Goal: Information Seeking & Learning: Learn about a topic

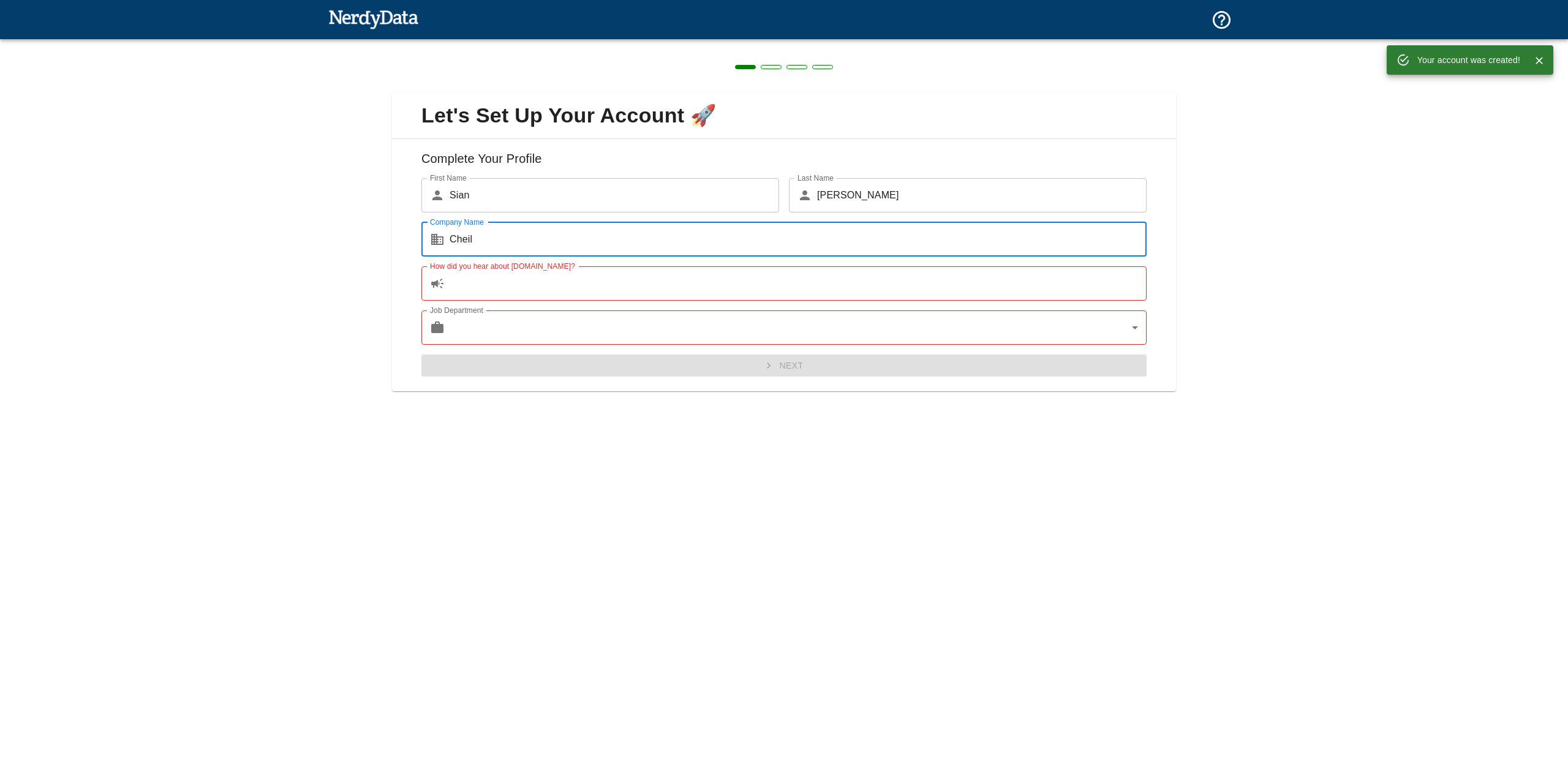
type input "Cheil"
click at [493, 298] on input "How did you hear about [DOMAIN_NAME]?" at bounding box center [798, 284] width 697 height 34
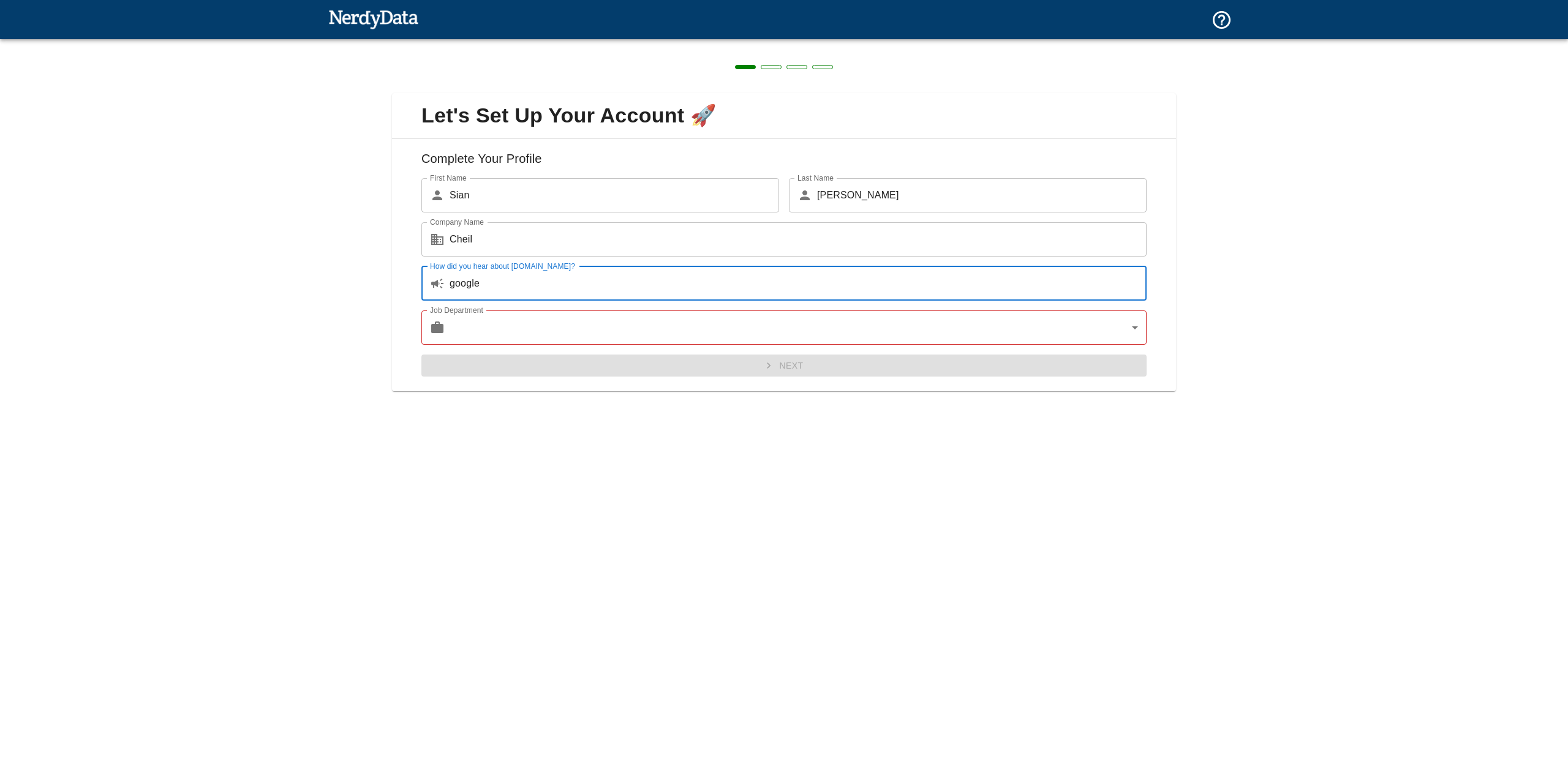
type input "google"
click at [515, 43] on body "Technologies Domains Pricing Products Create a Report Create a list of websites…" at bounding box center [784, 21] width 1568 height 43
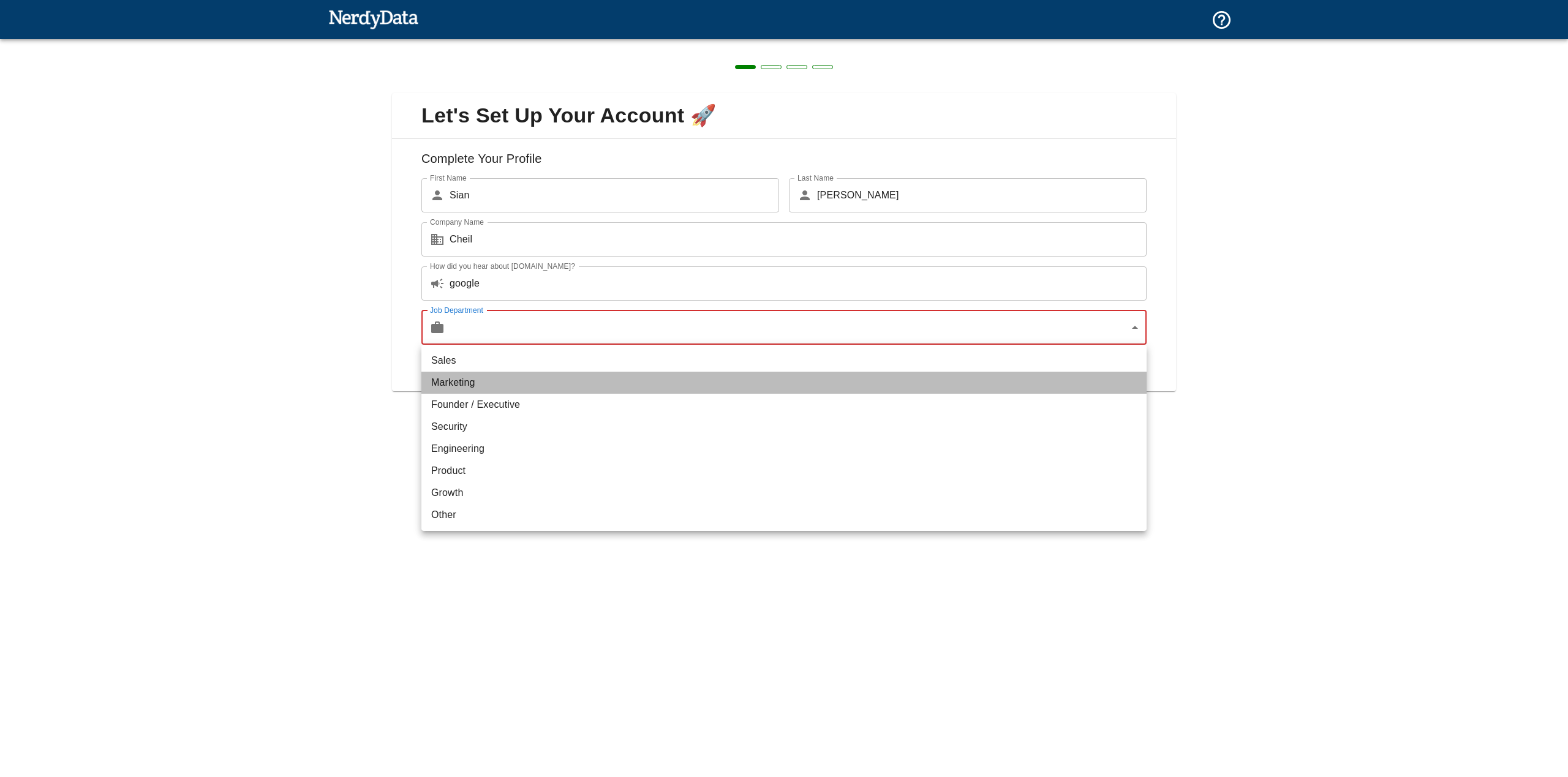
click at [492, 385] on li "Marketing" at bounding box center [784, 382] width 725 height 22
type input "marketing"
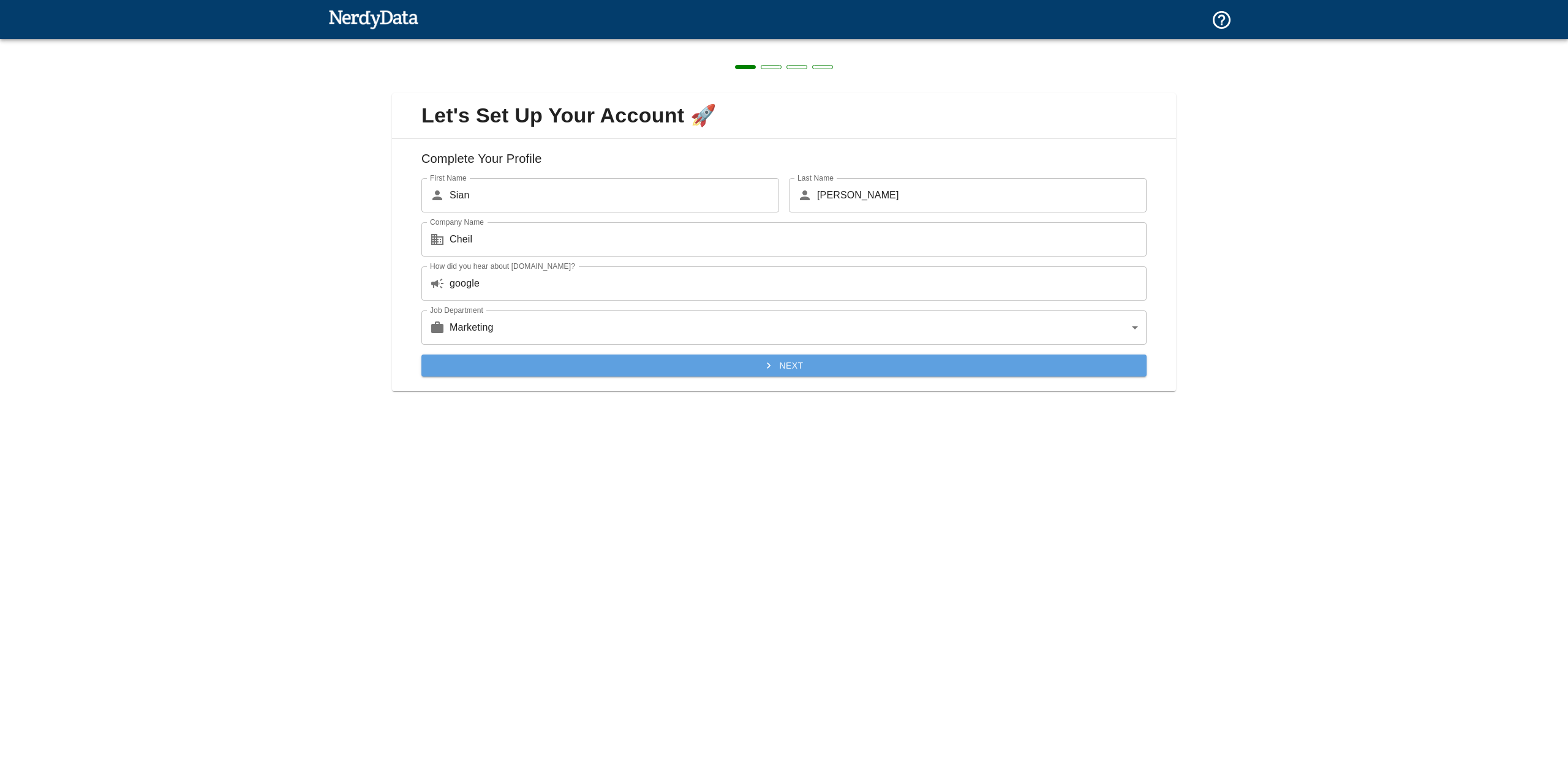
click at [564, 361] on button "Next" at bounding box center [784, 365] width 725 height 23
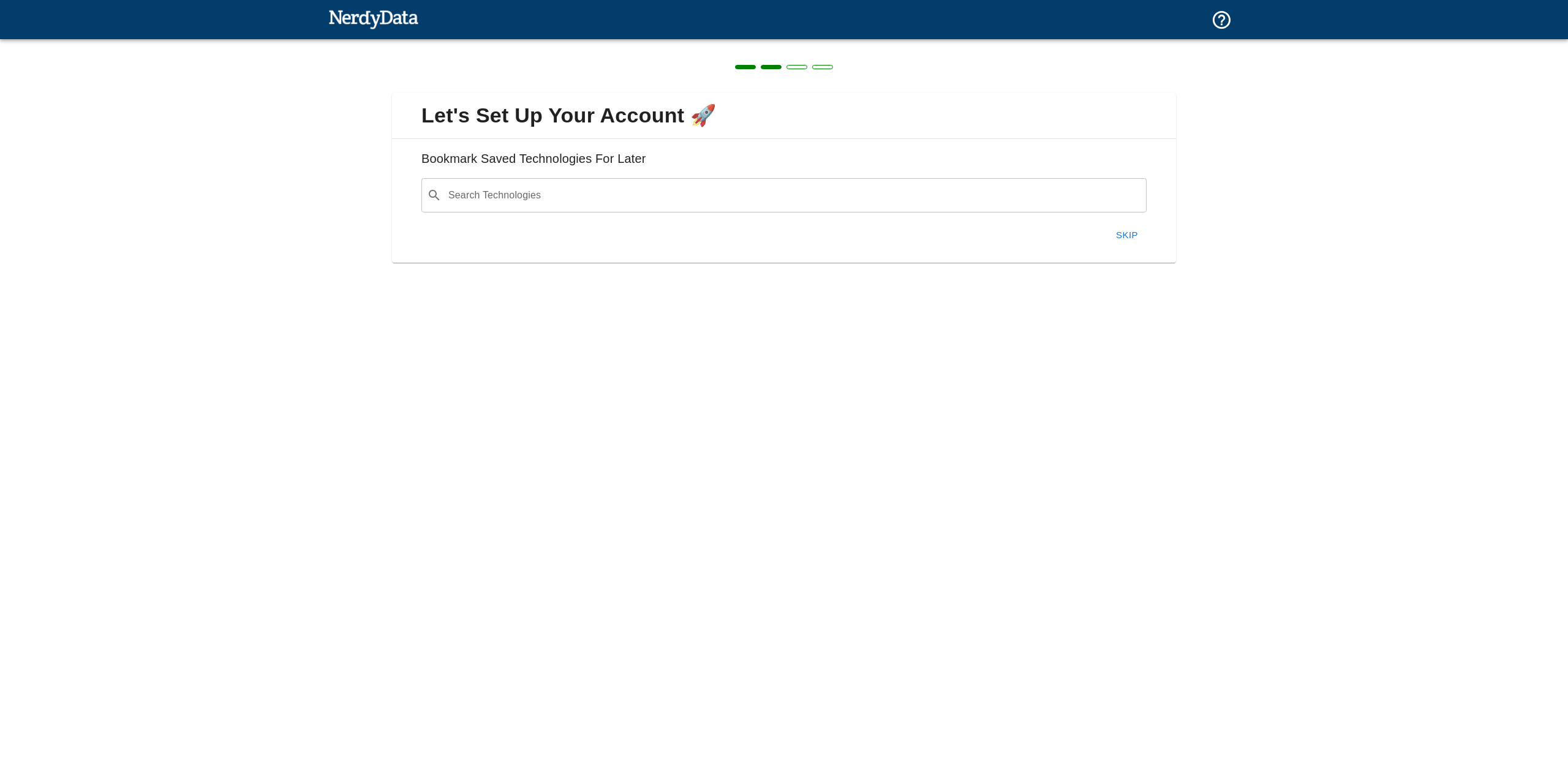
click at [1117, 235] on button "Skip" at bounding box center [1126, 235] width 39 height 26
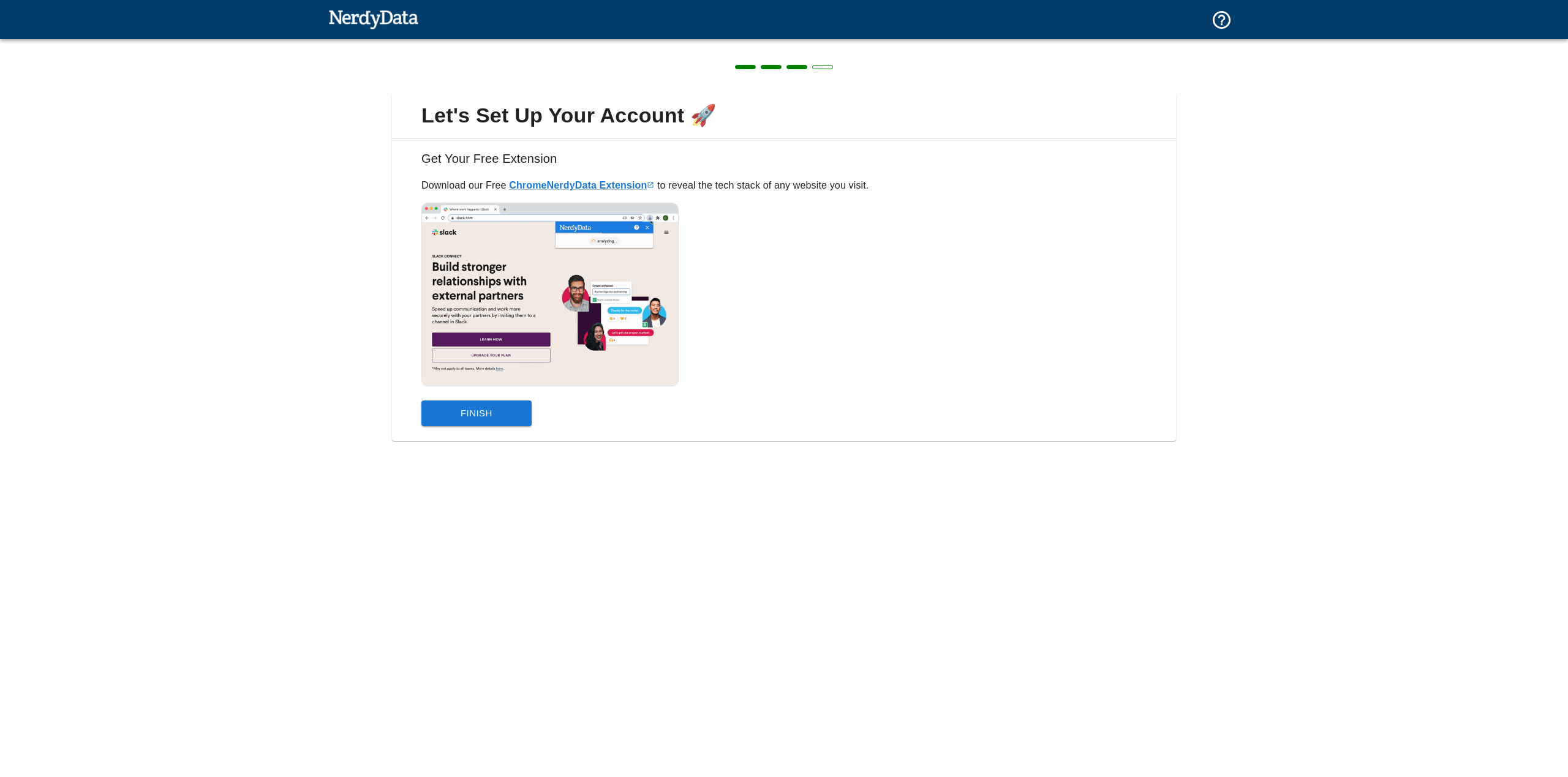
click at [445, 416] on button "Finish" at bounding box center [477, 413] width 110 height 26
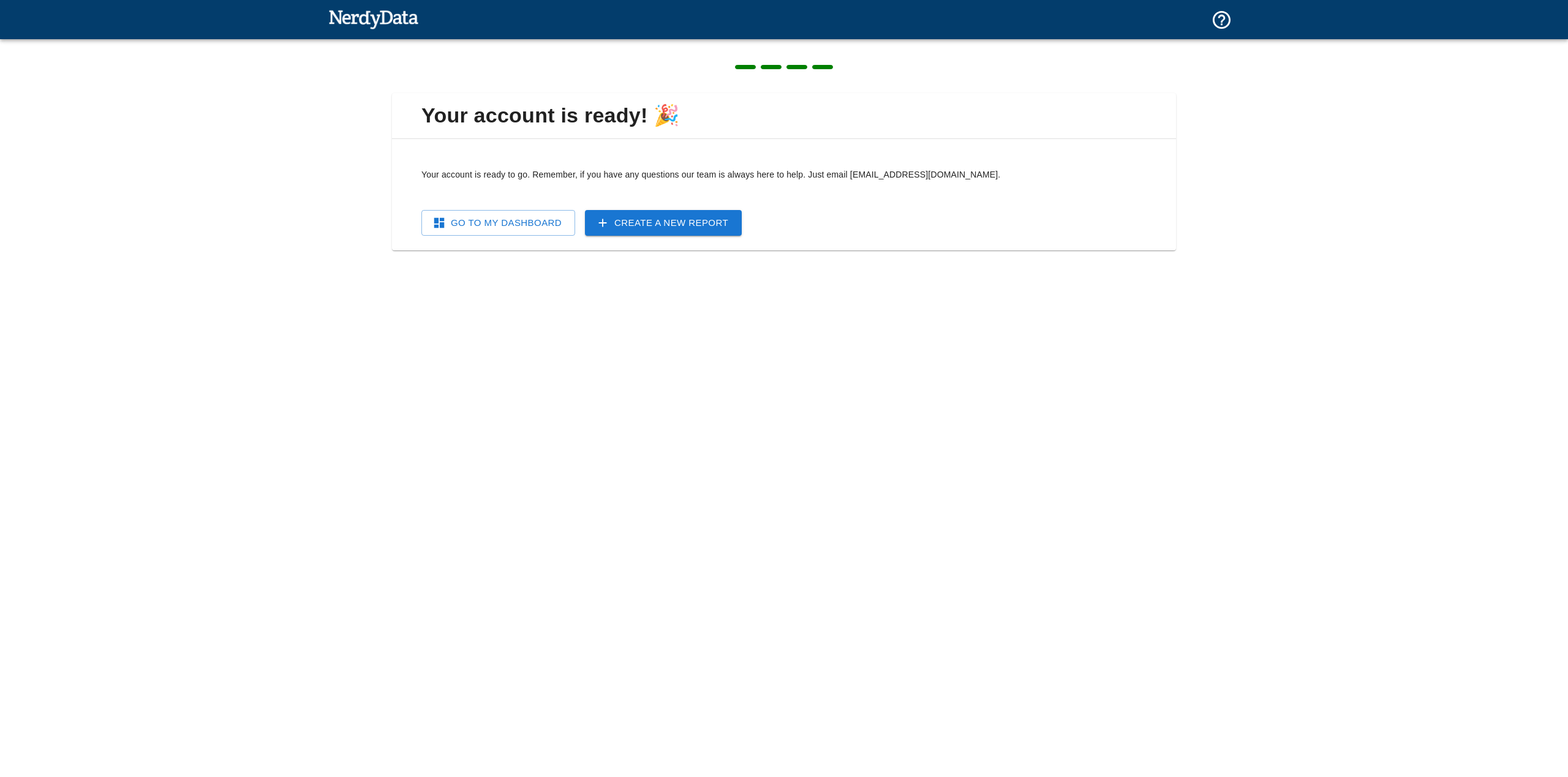
click at [510, 227] on link "Go To My Dashboard" at bounding box center [498, 222] width 154 height 26
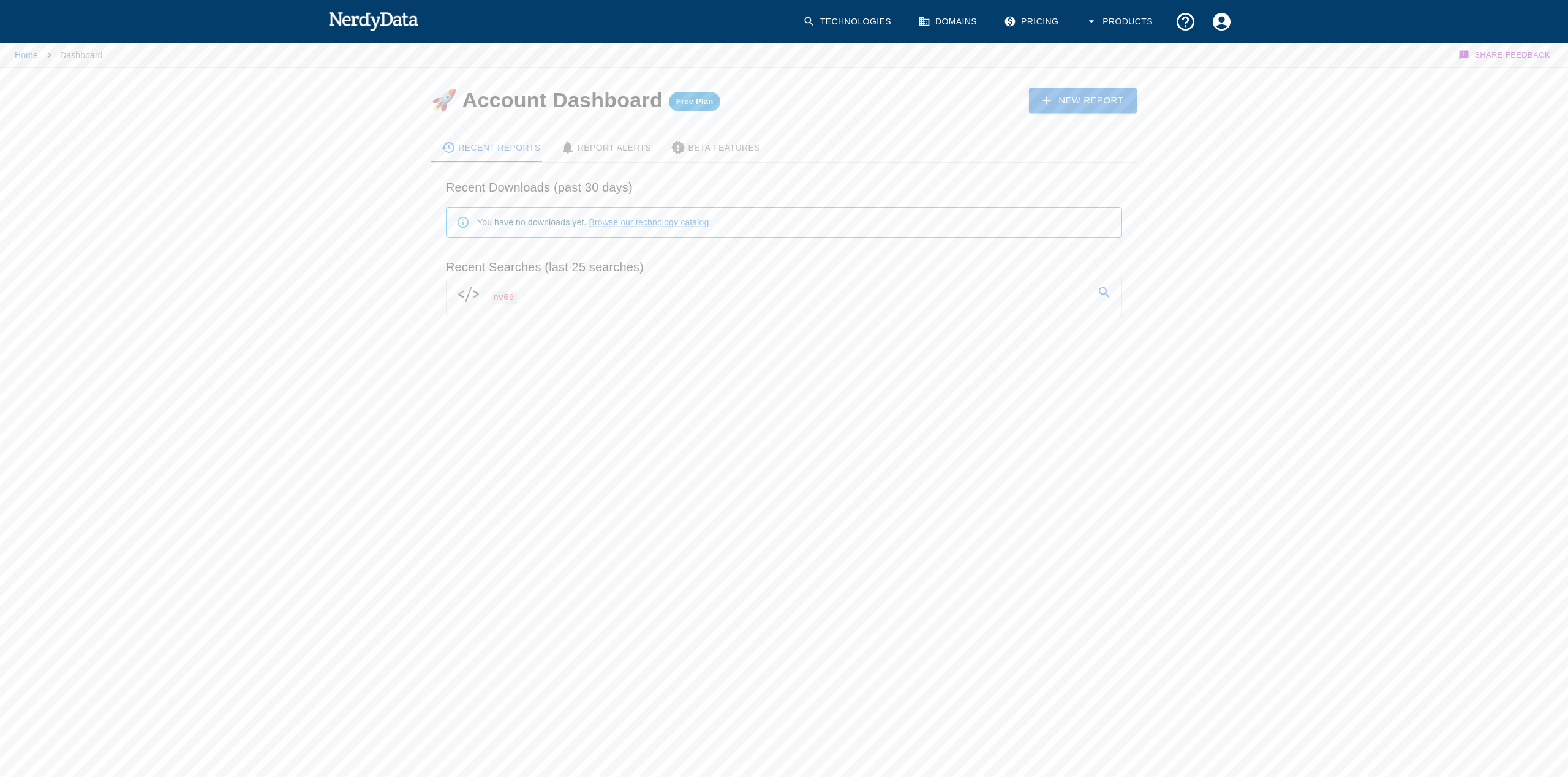
click at [486, 305] on div at bounding box center [473, 294] width 34 height 25
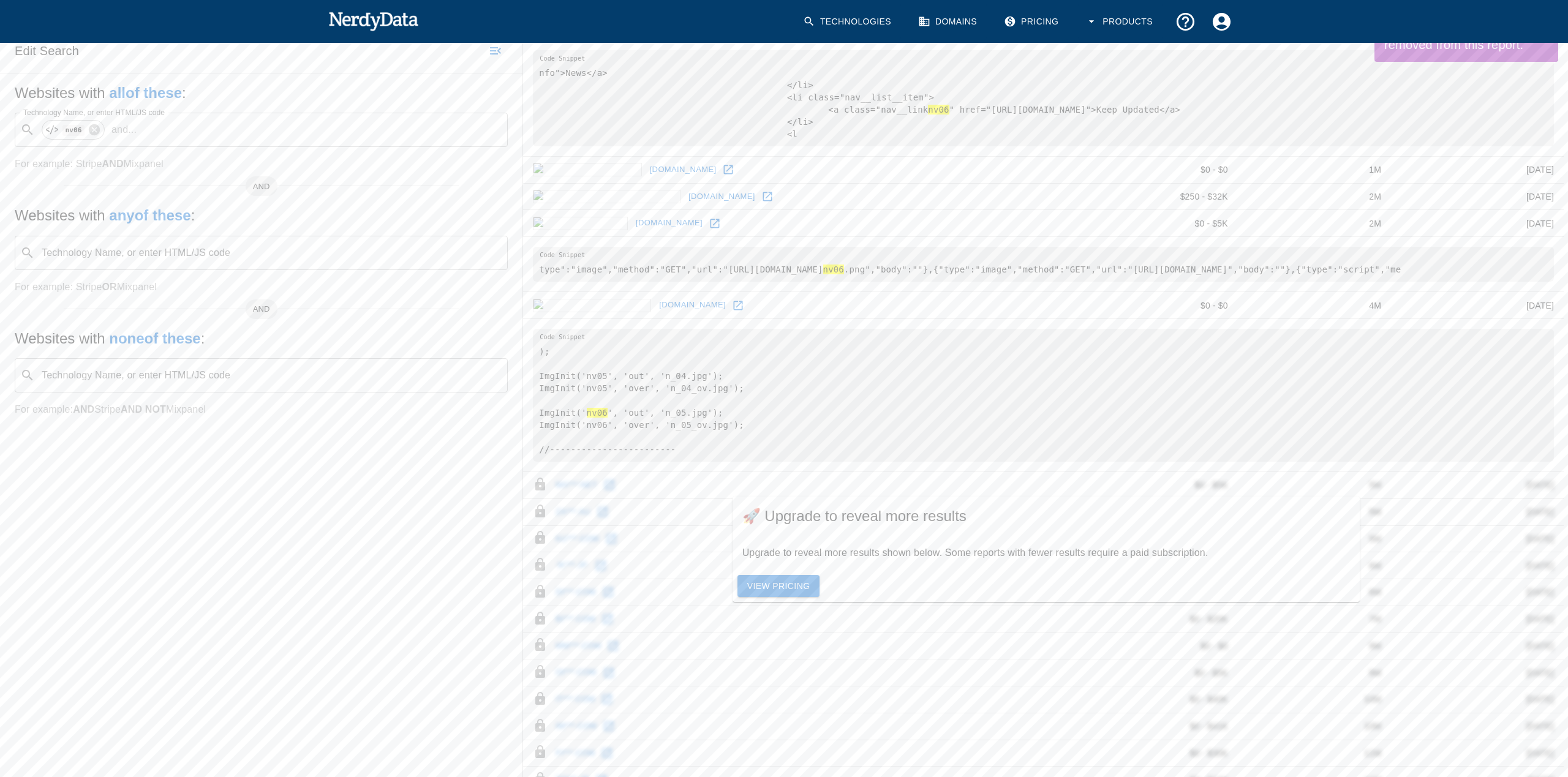
scroll to position [284, 0]
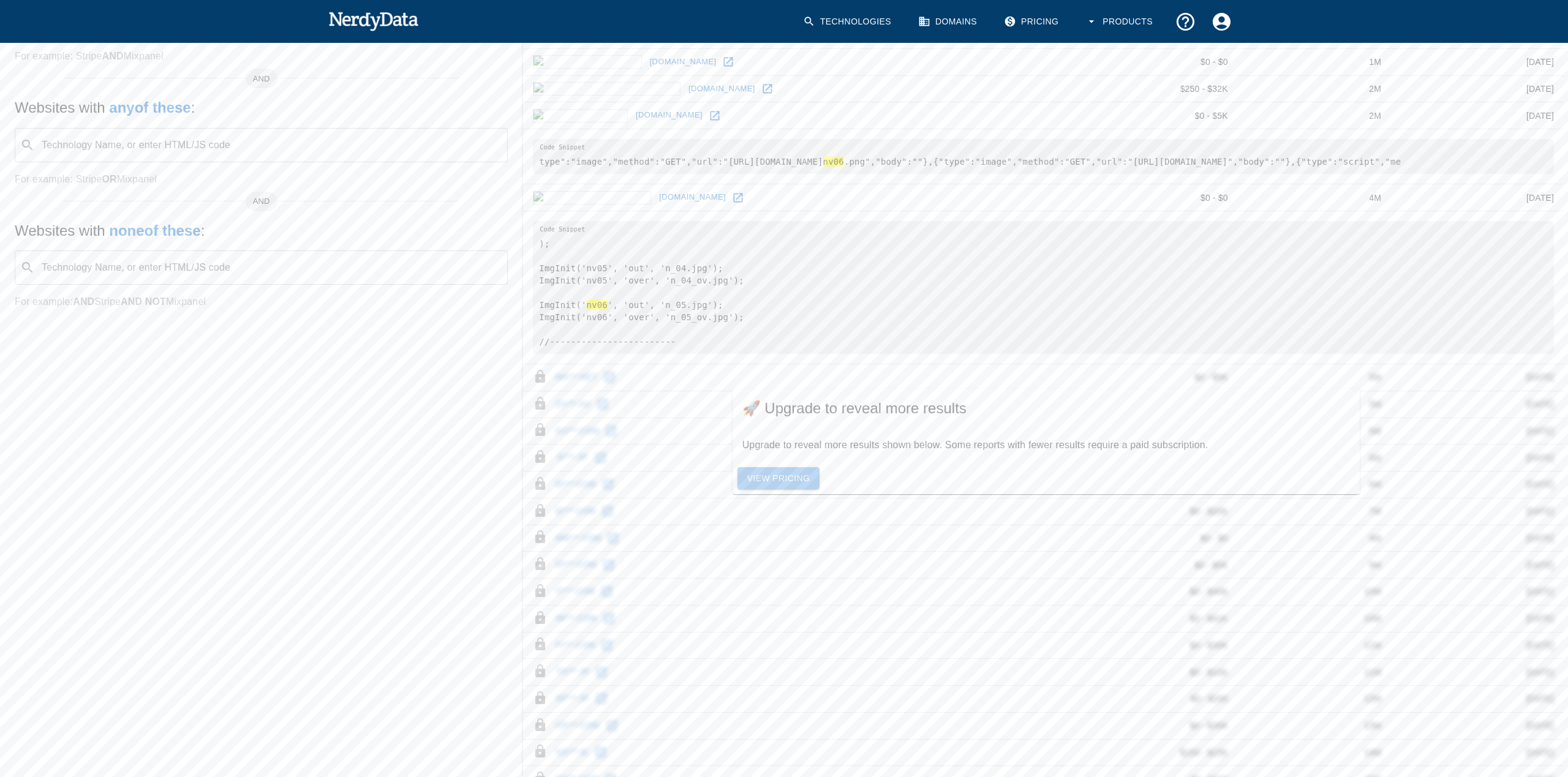
click at [787, 477] on link "View Pricing" at bounding box center [779, 478] width 82 height 23
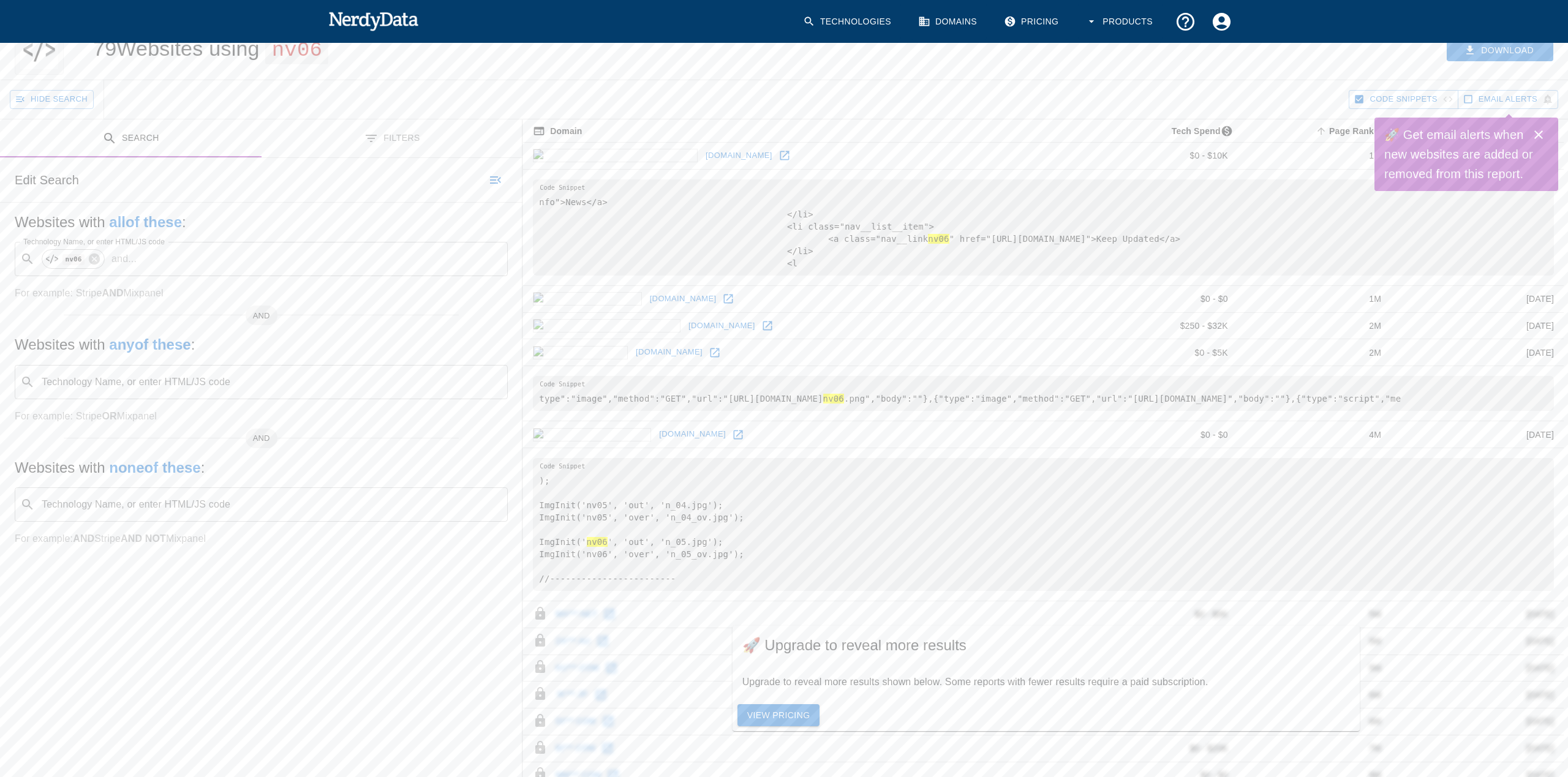
scroll to position [41, 0]
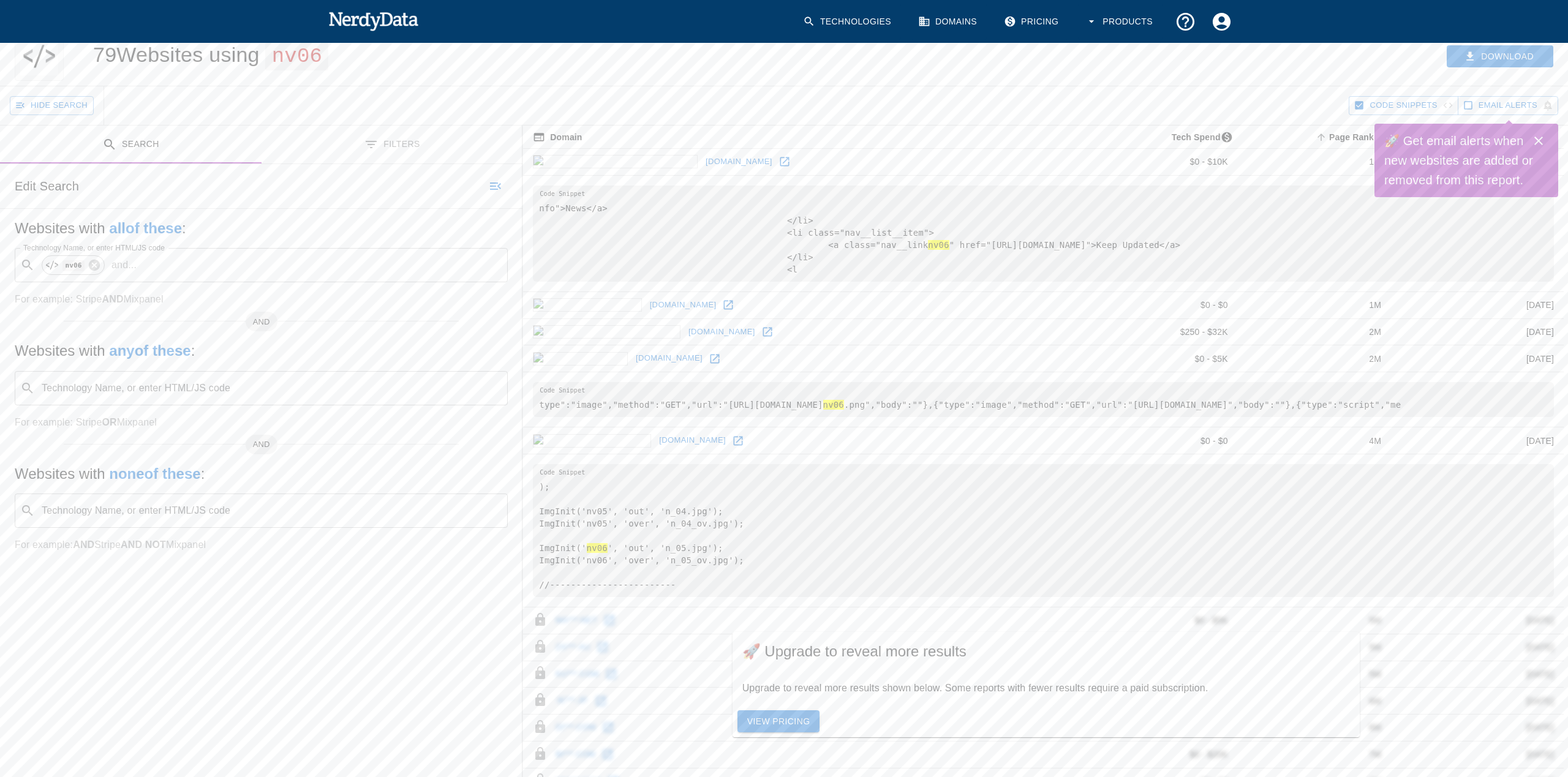
click at [134, 518] on input "Technology Name, or enter HTML/JS code" at bounding box center [271, 510] width 463 height 23
click at [182, 611] on div "Search Filters Edit Search Websites with all of these : Technology Name, or ent…" at bounding box center [261, 654] width 522 height 1059
click at [88, 267] on icon at bounding box center [94, 264] width 13 height 13
click at [79, 267] on input "Technology Name, or enter HTML/JS code" at bounding box center [271, 265] width 463 height 23
click at [89, 311] on span "Code Search" at bounding box center [88, 312] width 58 height 12
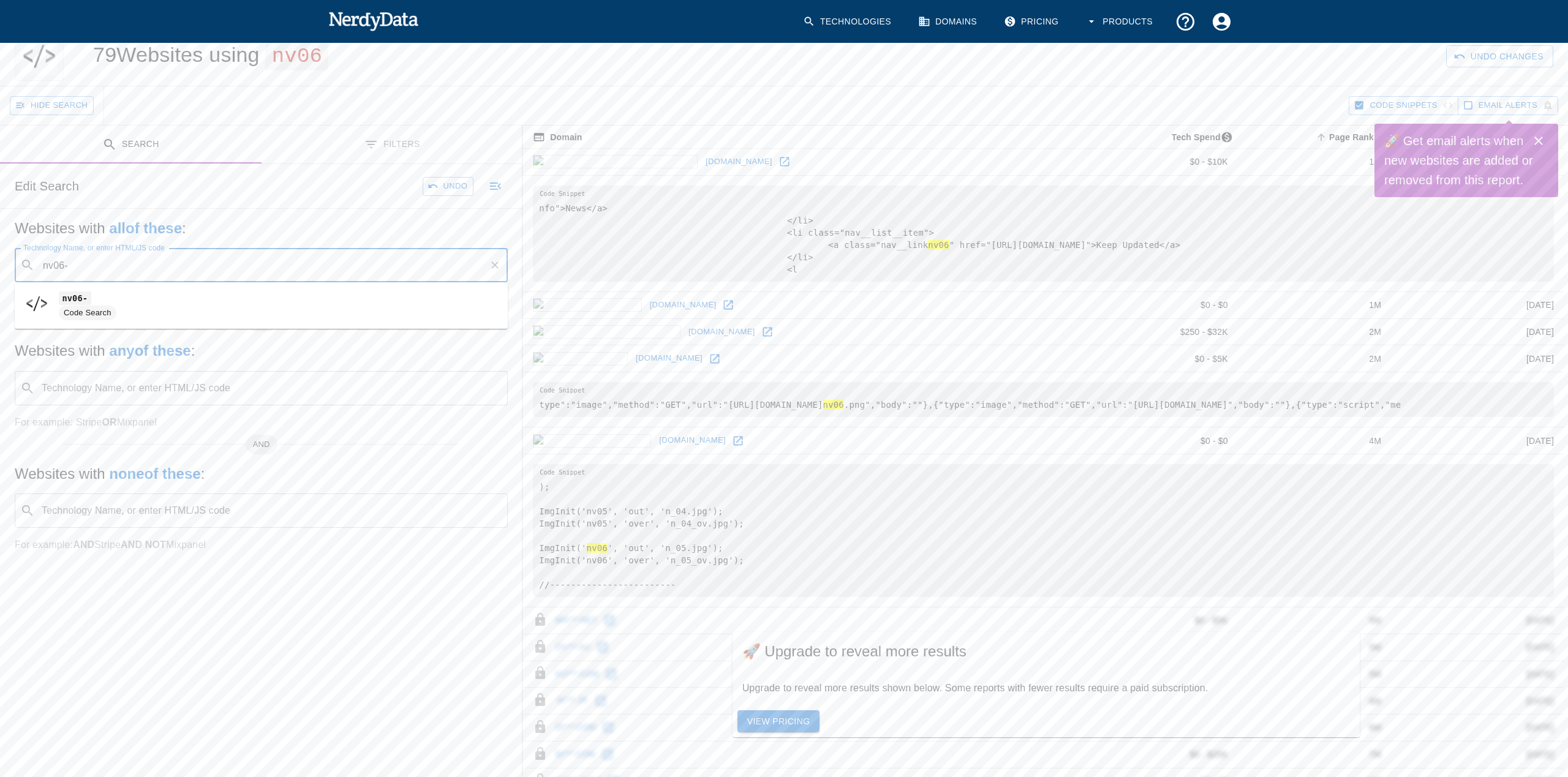
type input "nv06-"
click at [153, 267] on input "Technology Name, or enter HTML/JS code" at bounding box center [315, 265] width 339 height 23
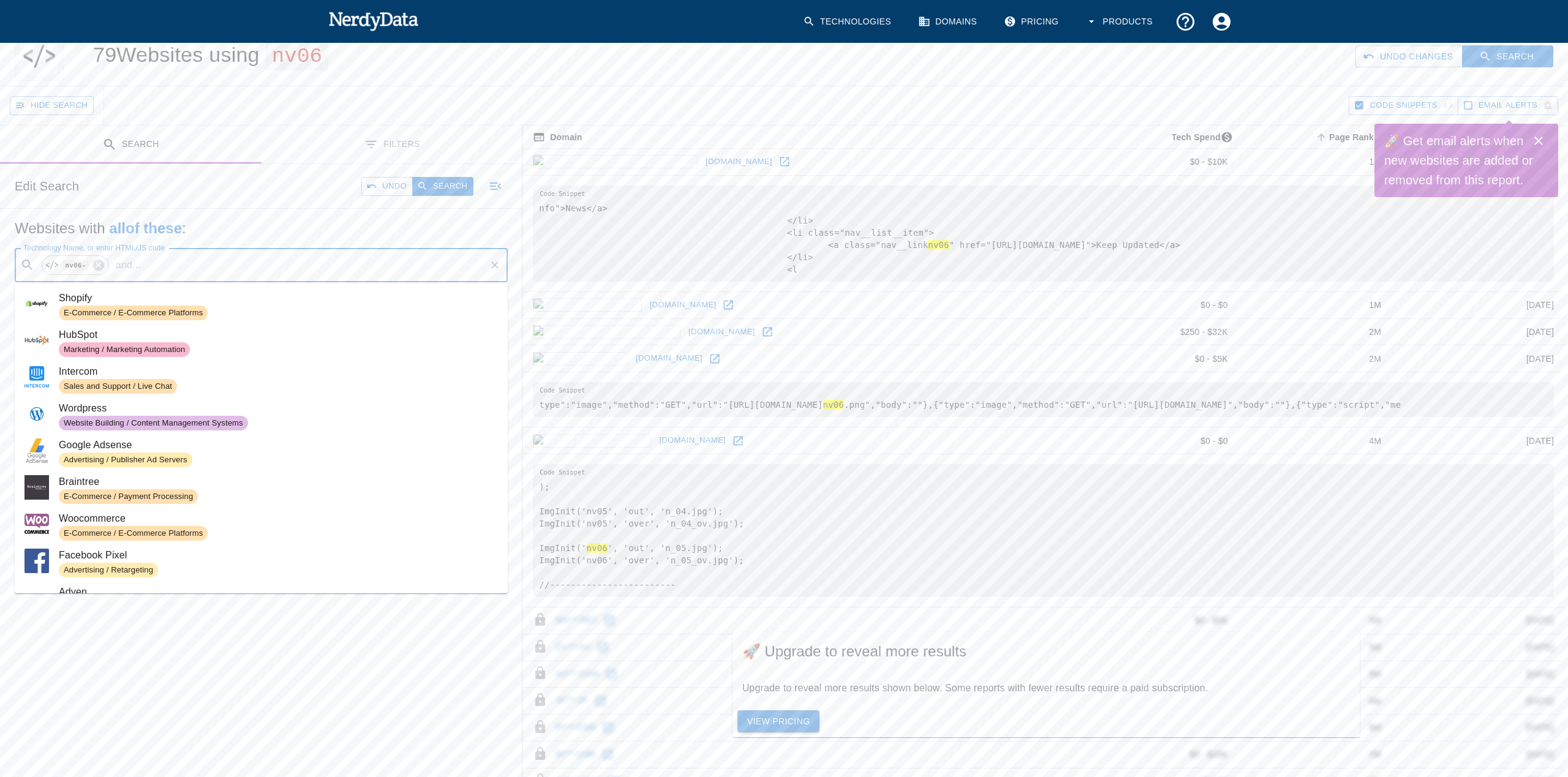
click at [134, 273] on div "​ nv06- and ... Technology Name, or enter HTML/JS code" at bounding box center [261, 265] width 493 height 34
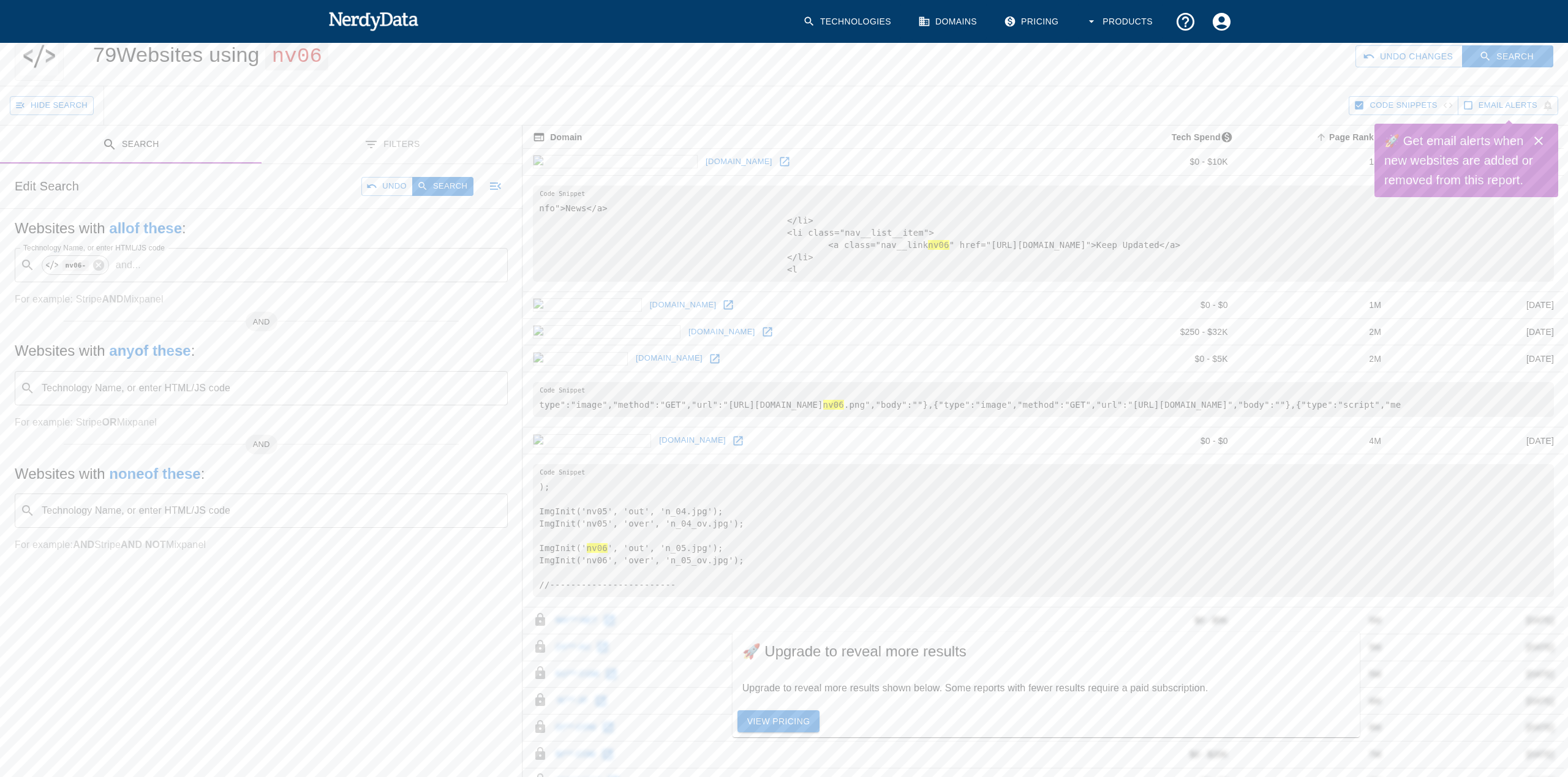
click at [214, 713] on div "Search Filters Edit Search Undo Search Websites with all of these : Technology …" at bounding box center [261, 654] width 522 height 1059
click at [456, 181] on button "Search" at bounding box center [442, 186] width 61 height 19
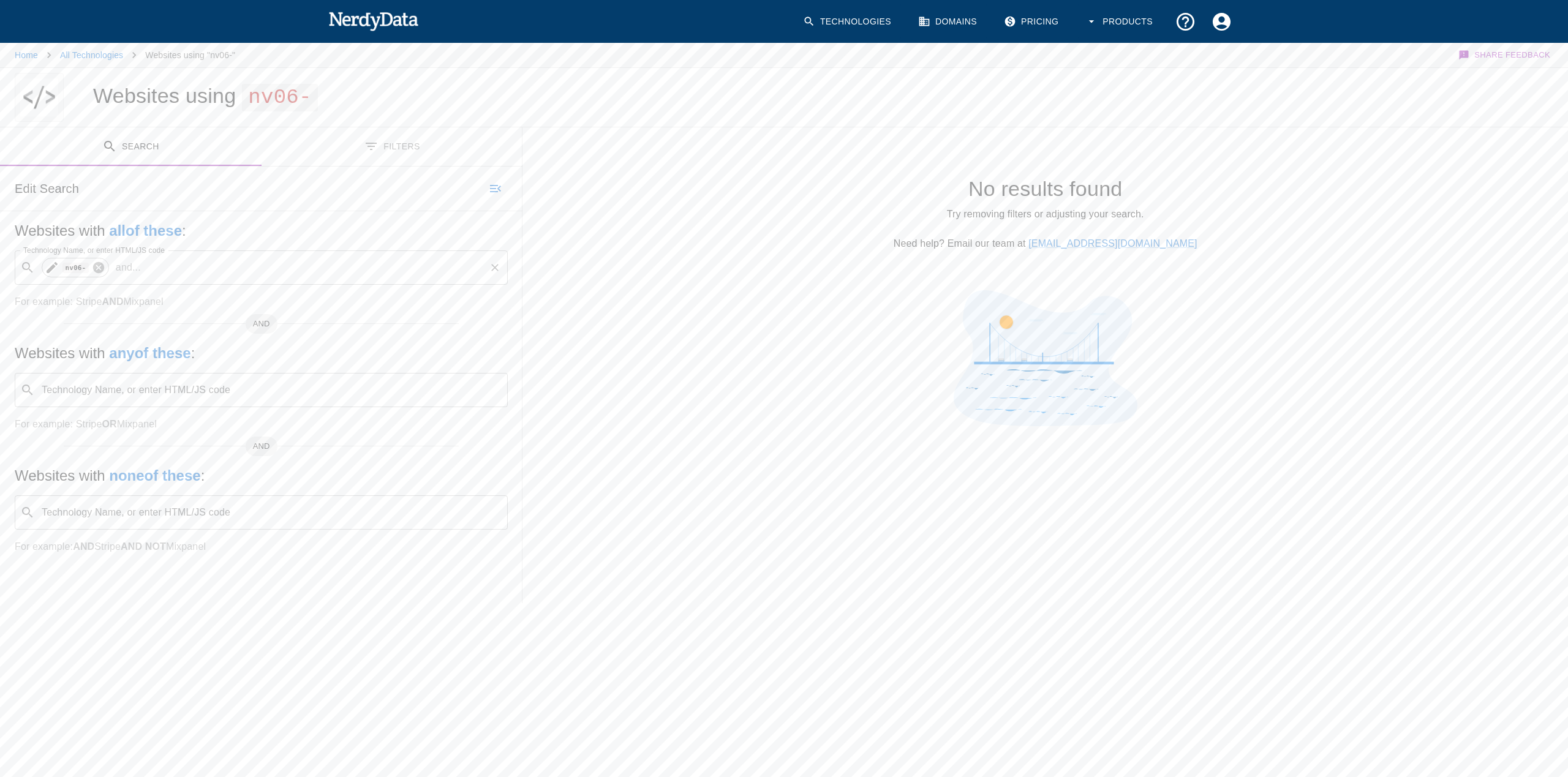
click at [96, 269] on icon at bounding box center [98, 267] width 13 height 13
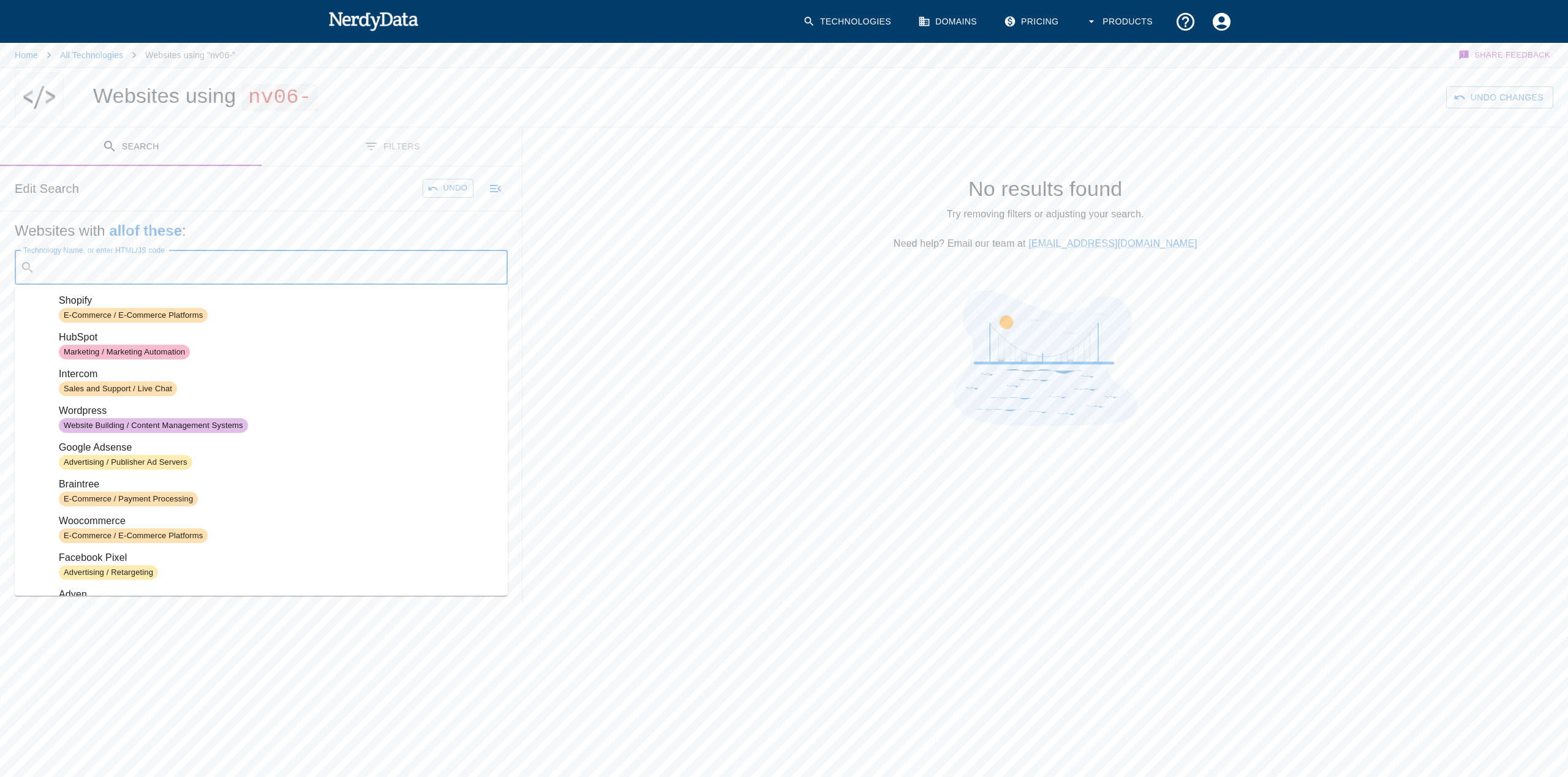
click at [96, 269] on input "Technology Name, or enter HTML/JS code" at bounding box center [271, 267] width 463 height 23
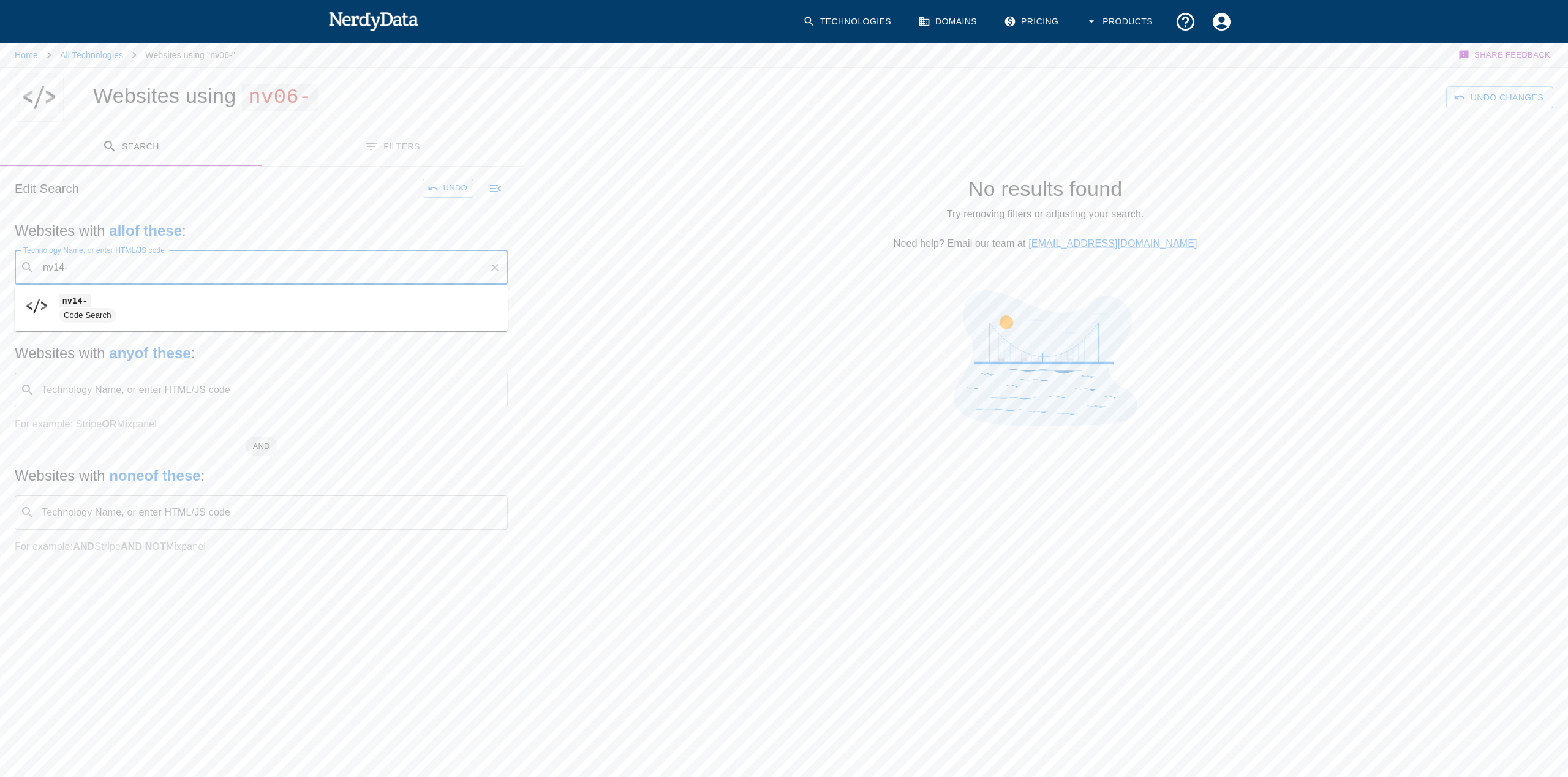
click at [293, 291] on li "nv14- Code Search" at bounding box center [261, 308] width 493 height 37
type input "nv14-"
click at [451, 188] on button "Search" at bounding box center [442, 188] width 61 height 19
